Goal: Information Seeking & Learning: Learn about a topic

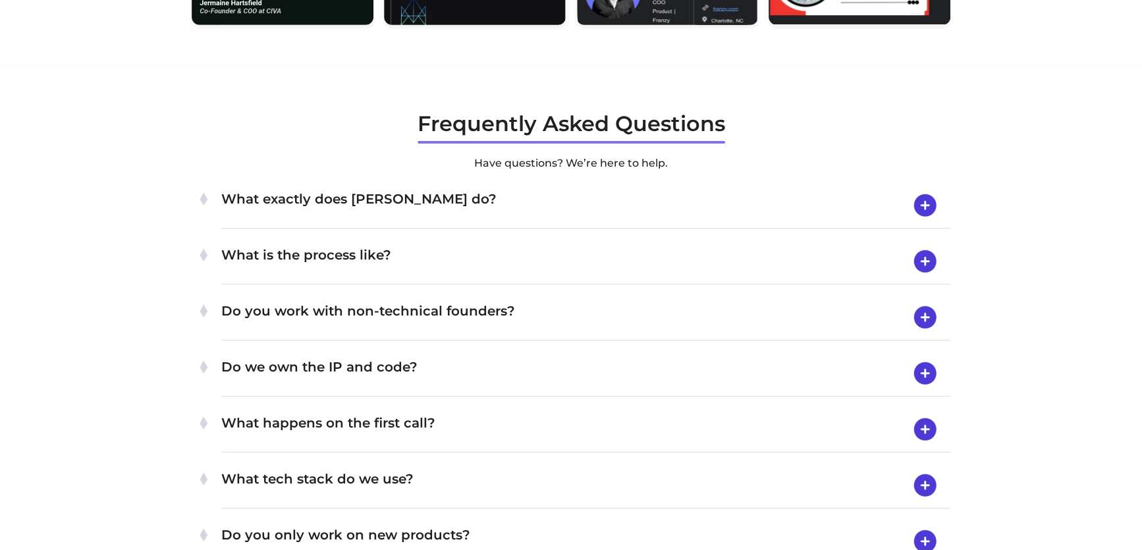
scroll to position [2661, 0]
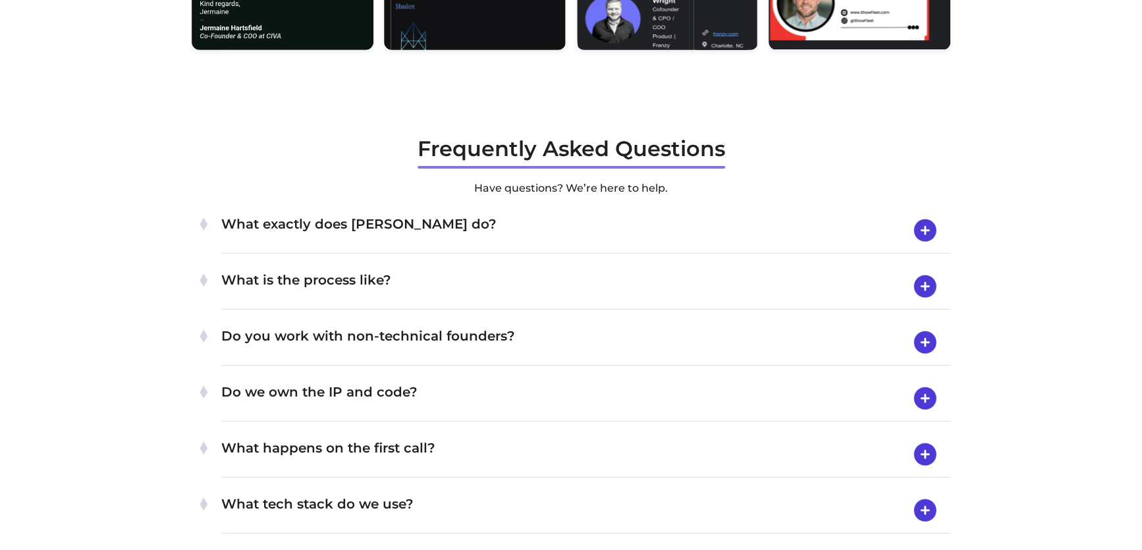
click at [321, 223] on h4 "What exactly does [PERSON_NAME] do?" at bounding box center [585, 230] width 729 height 34
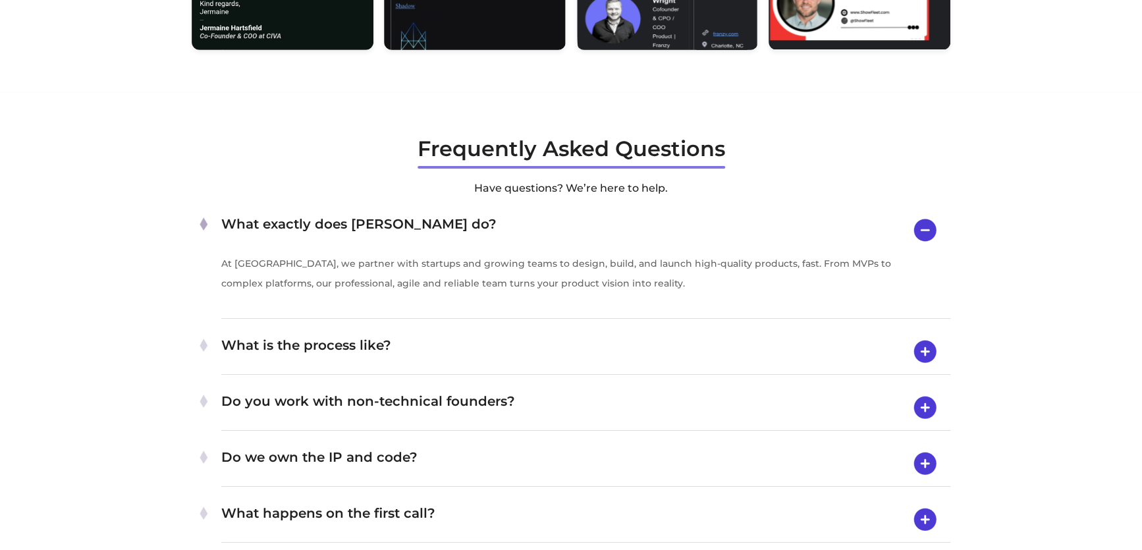
click at [326, 326] on ul "What exactly does Byldd do? At Byldd, we partner with startups and growing team…" at bounding box center [571, 515] width 759 height 625
click at [333, 344] on h4 "What is the process like?" at bounding box center [585, 351] width 729 height 34
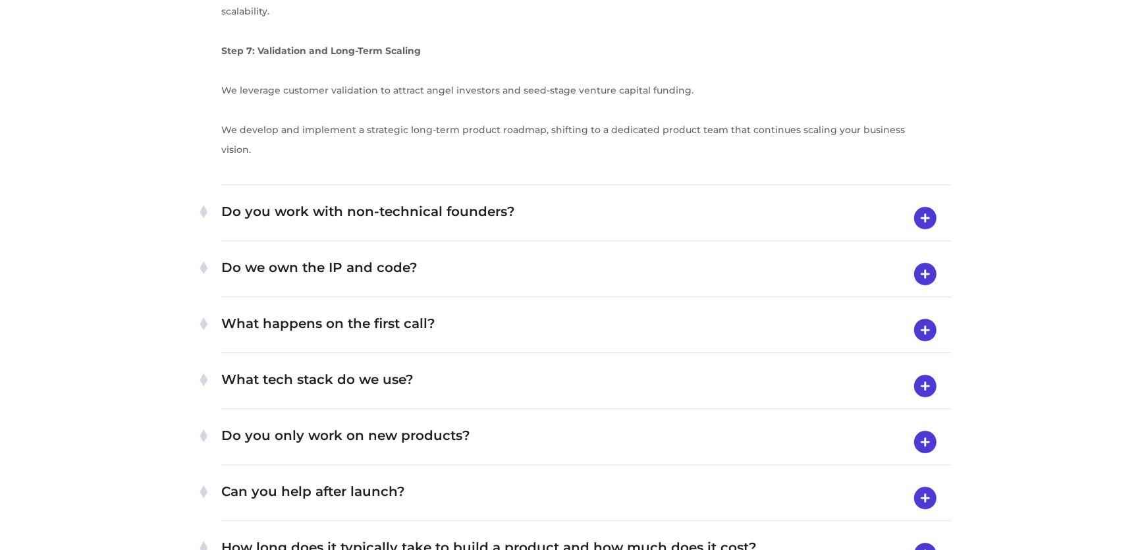
scroll to position [3702, 0]
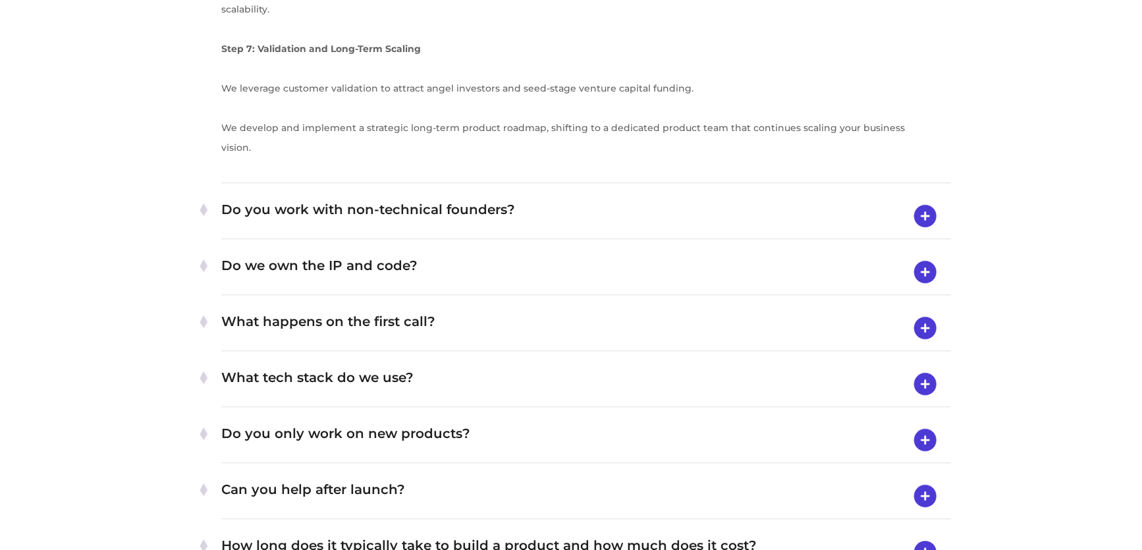
click at [369, 199] on h4 "Do you work with non-technical founders?" at bounding box center [585, 216] width 729 height 34
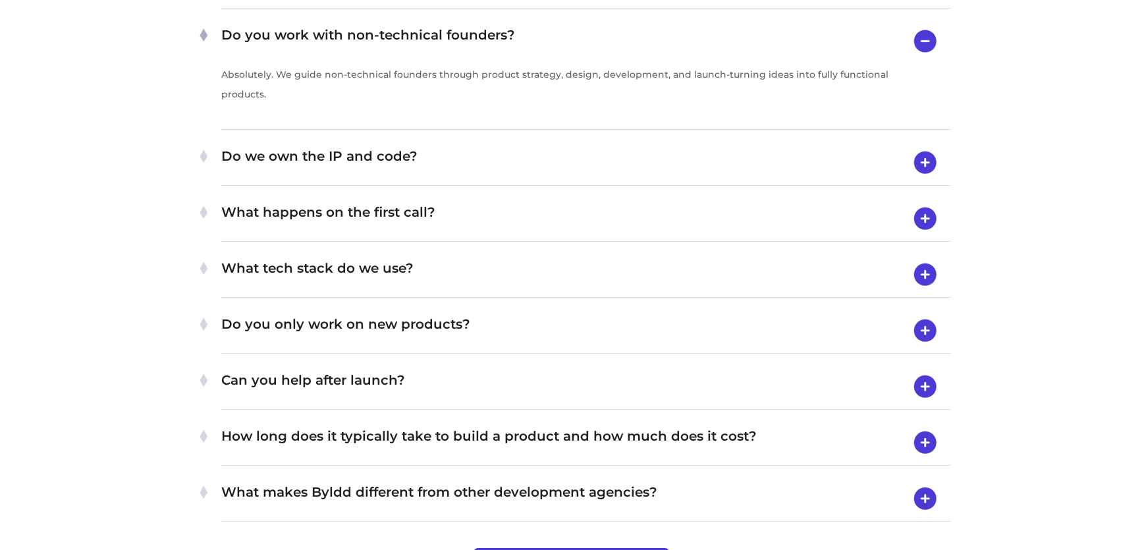
scroll to position [2963, 0]
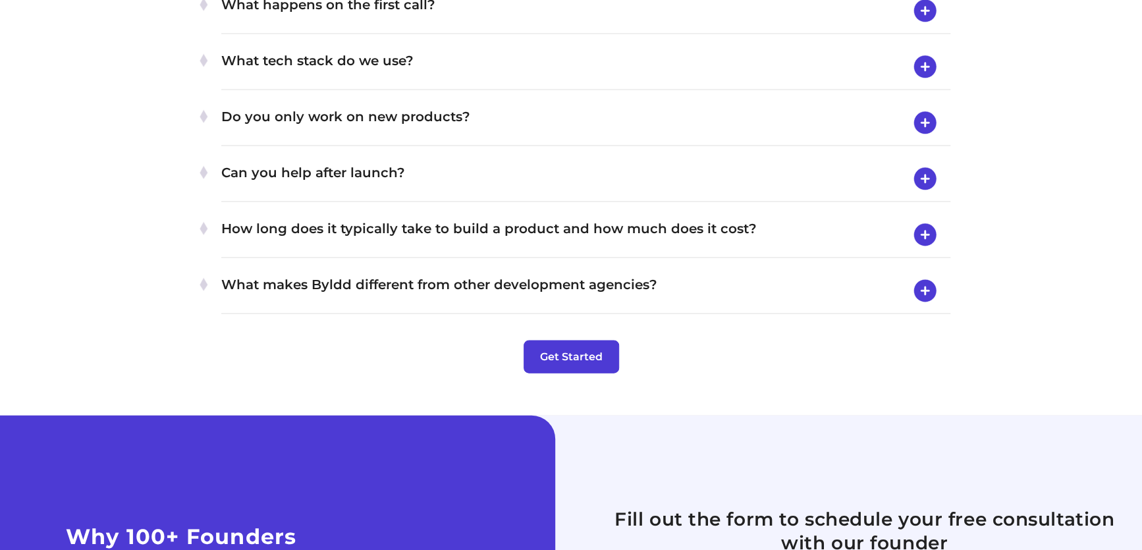
scroll to position [4748, 0]
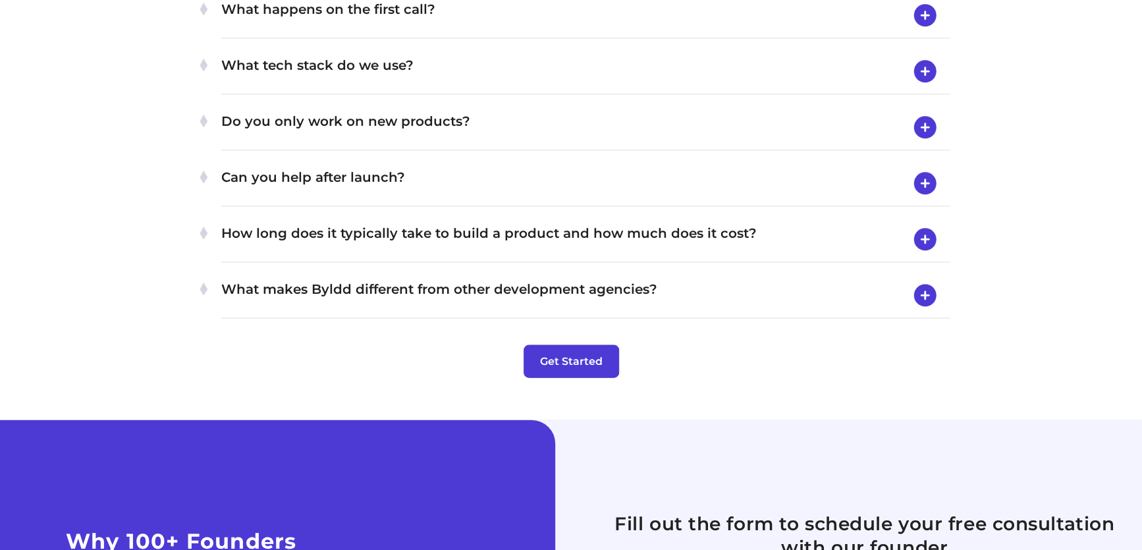
click at [333, 119] on h4 "Do you only work on new products?" at bounding box center [585, 128] width 729 height 34
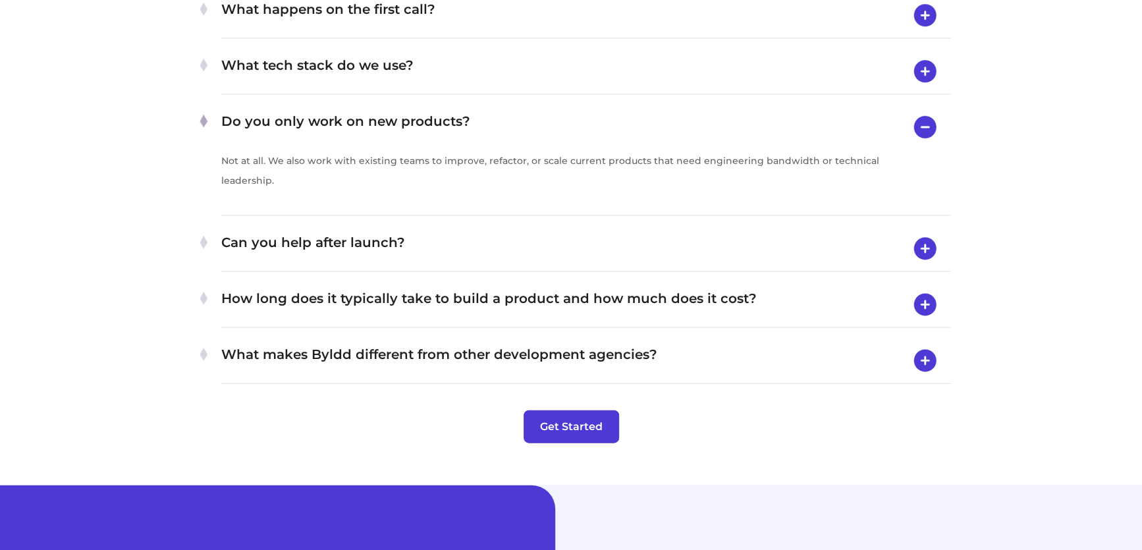
click at [338, 233] on h4 "Can you help after launch?" at bounding box center [585, 249] width 729 height 34
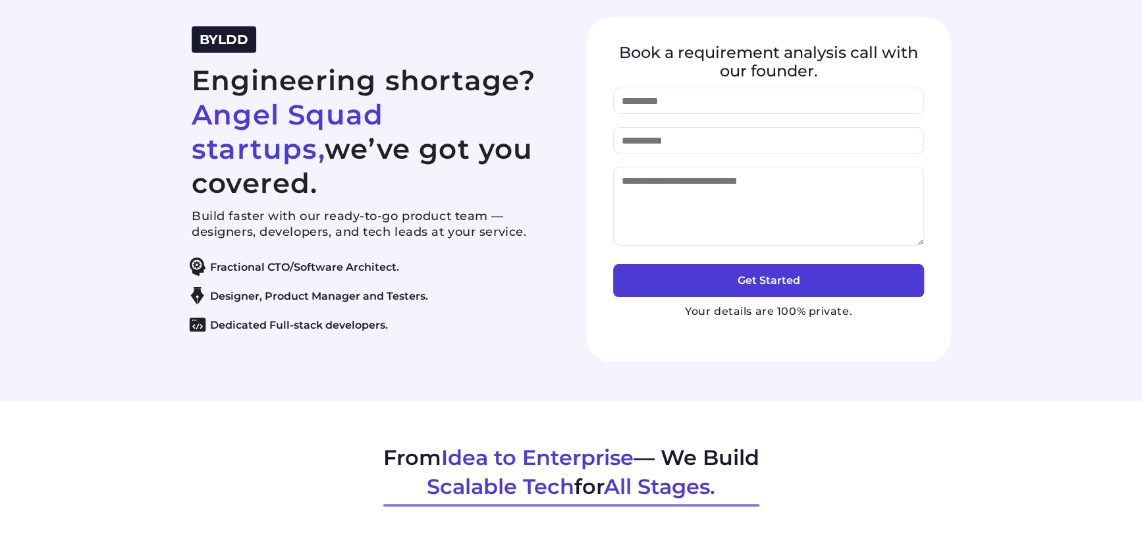
scroll to position [0, 0]
